Goal: Use online tool/utility: Utilize a website feature to perform a specific function

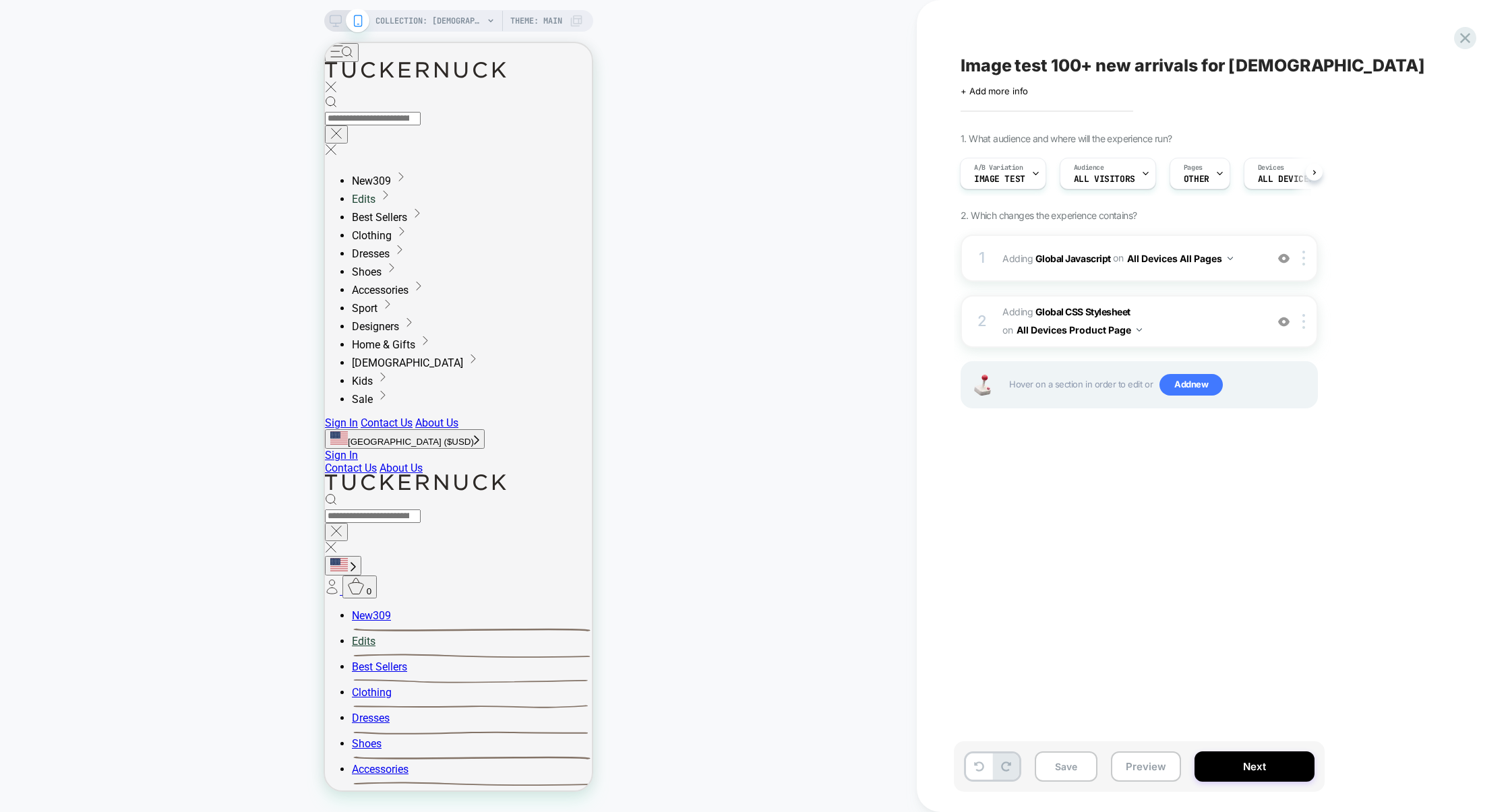
click at [1155, 282] on div "1 Adding Global Javascript on All Devices All Pages Add Before Add After Target…" at bounding box center [1139, 338] width 358 height 208
click at [1156, 273] on div "1 Adding Global Javascript on All Devices All Pages Add Before Add After Target…" at bounding box center [1139, 258] width 358 height 47
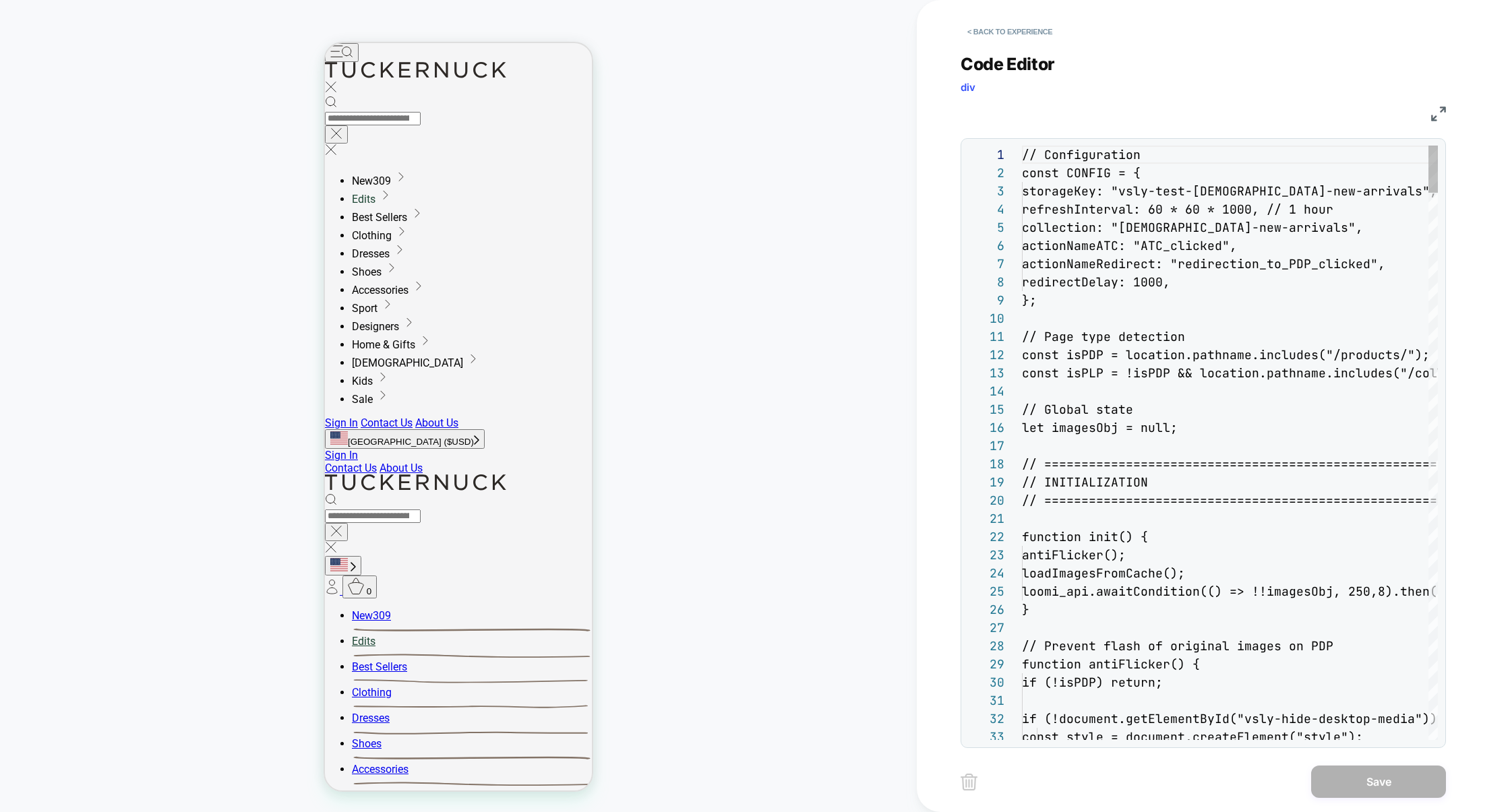
scroll to position [182, 0]
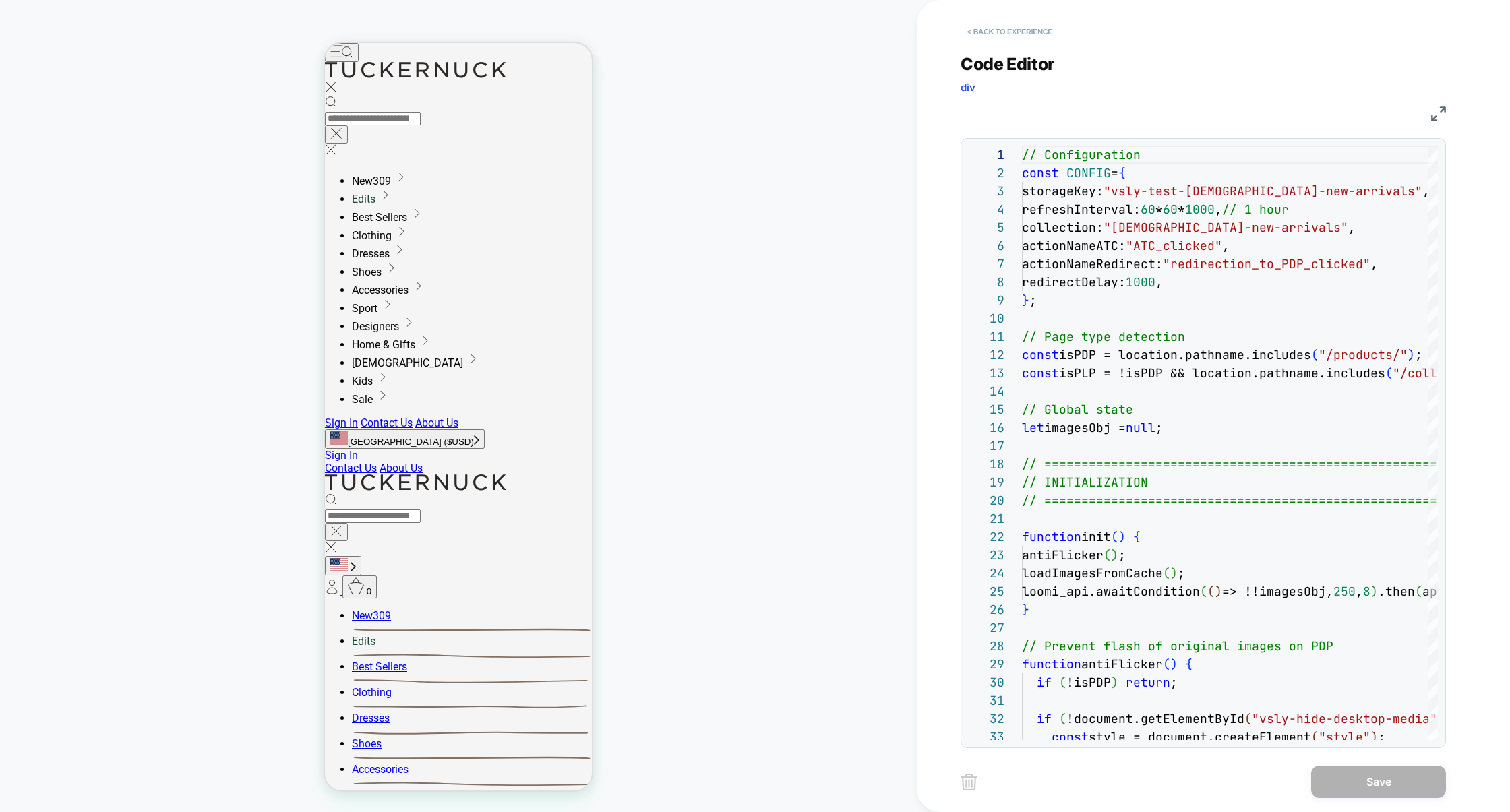
click at [1043, 37] on button "< Back to experience" at bounding box center [1009, 32] width 99 height 22
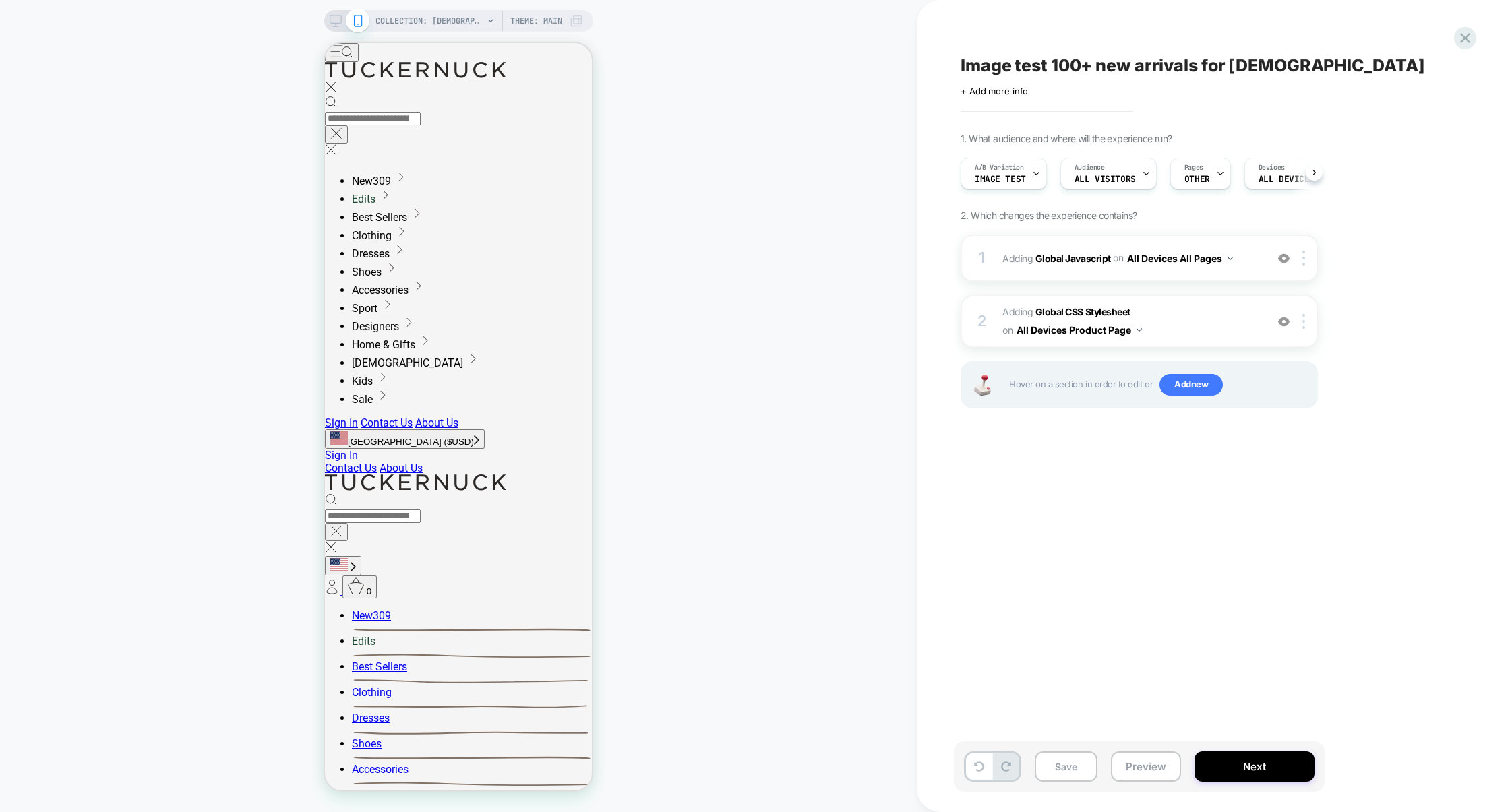
scroll to position [0, 1]
click at [1457, 43] on icon at bounding box center [1465, 37] width 18 height 18
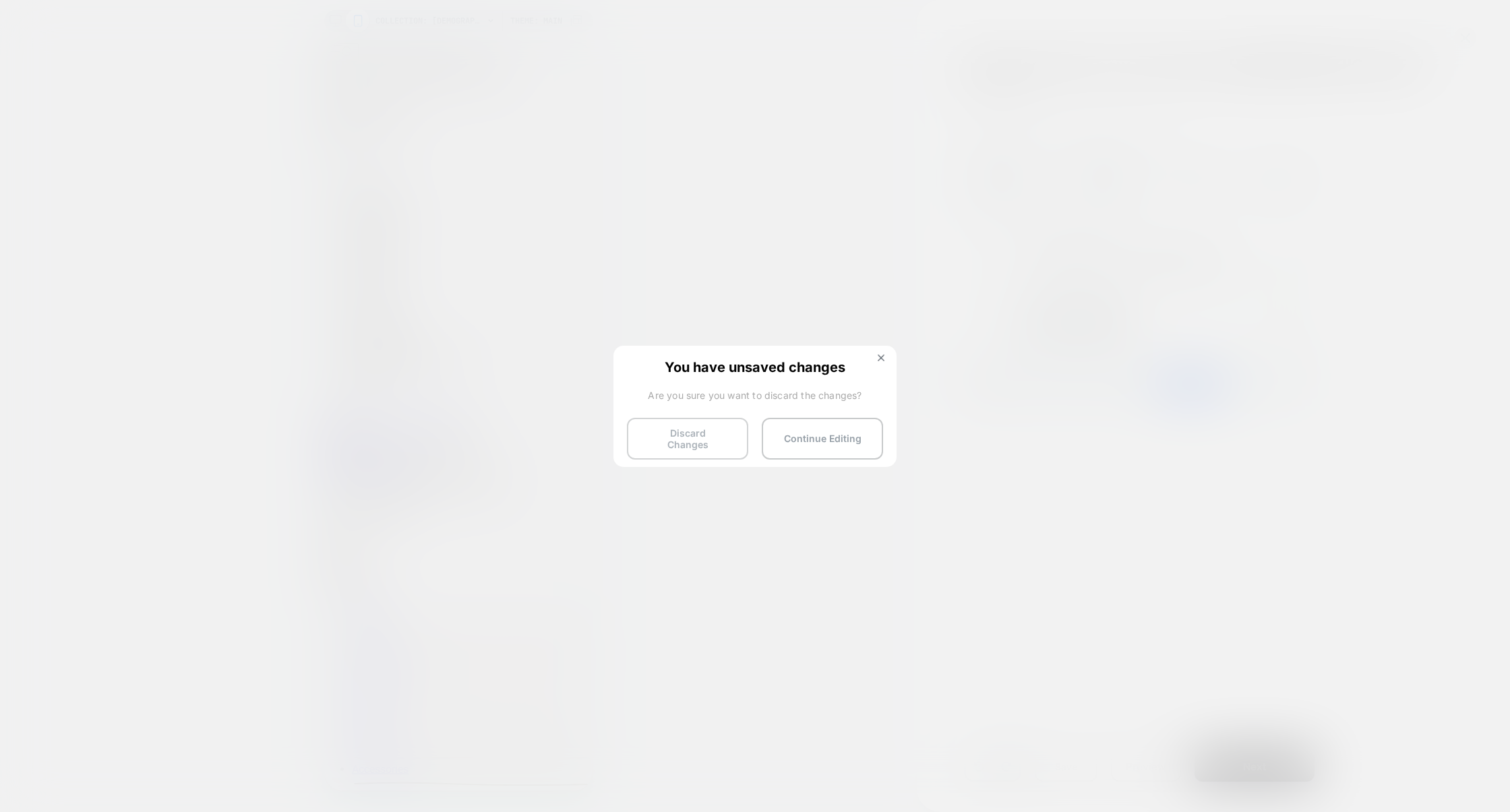
click at [665, 434] on button "Discard Changes" at bounding box center [687, 439] width 122 height 42
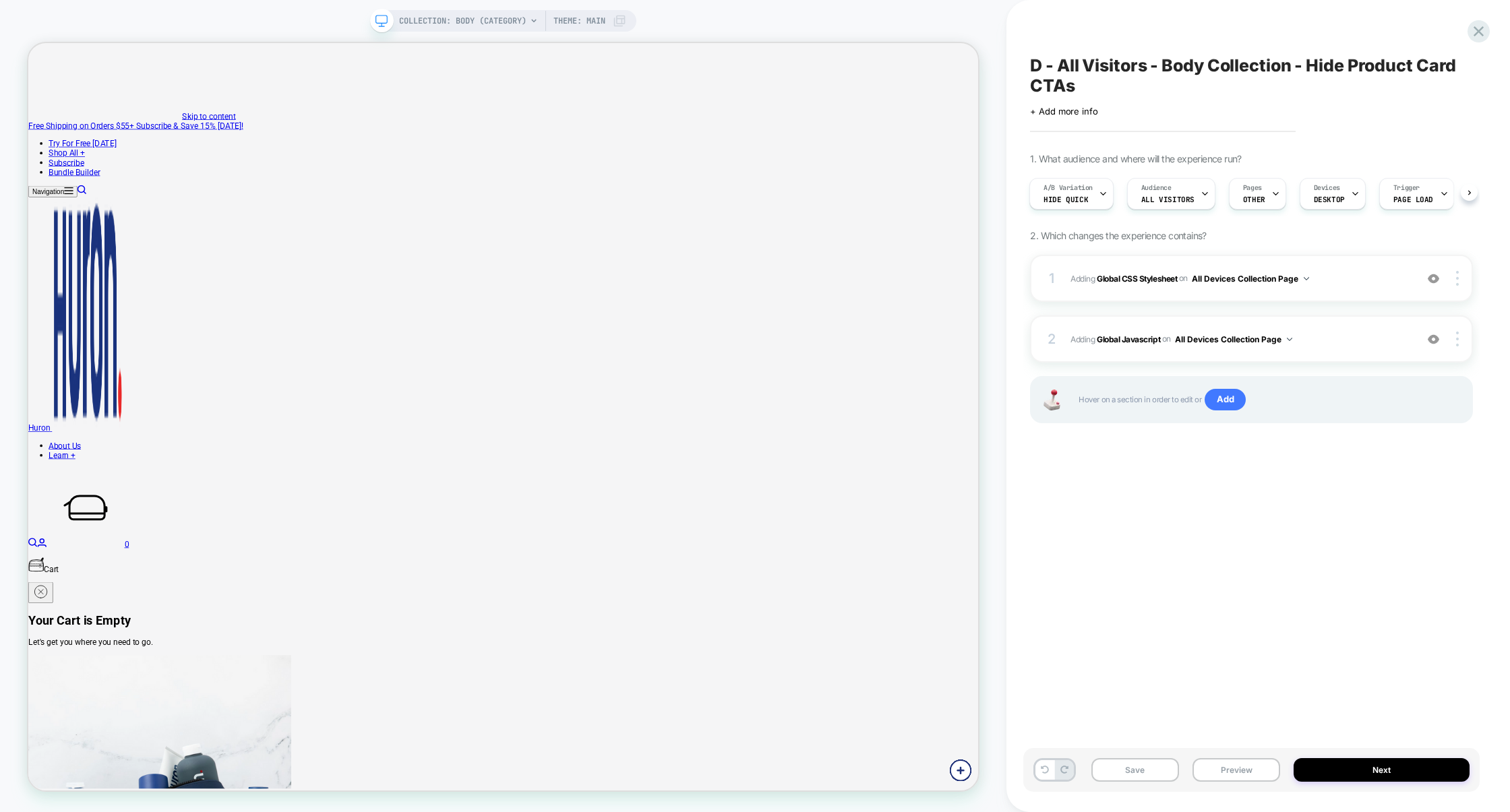
scroll to position [0, 1]
click at [634, 16] on div "COLLECTION: Body (Category) Theme: MAIN" at bounding box center [503, 21] width 266 height 22
